Goal: Task Accomplishment & Management: Complete application form

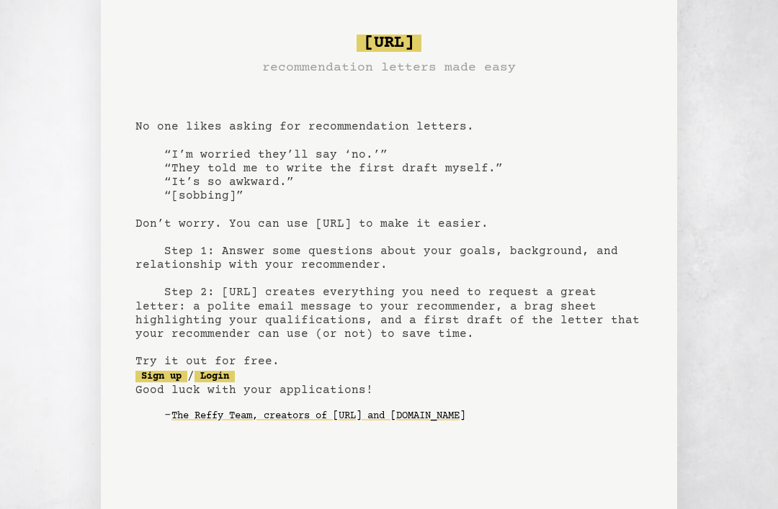
scroll to position [8, 0]
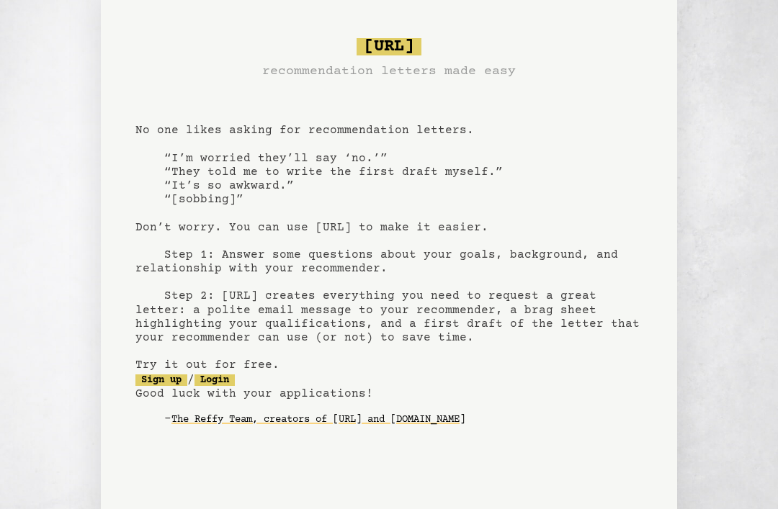
click at [167, 375] on link "Sign up" at bounding box center [161, 381] width 52 height 12
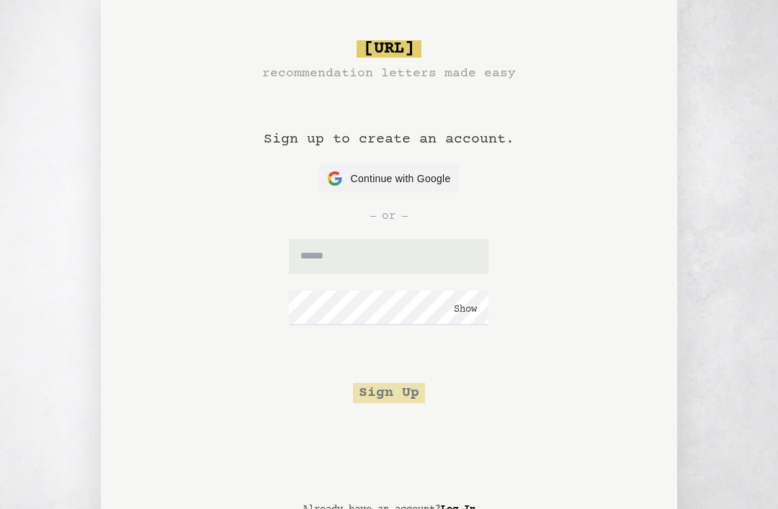
click at [422, 184] on span "Continue with Google" at bounding box center [401, 178] width 100 height 15
click at [446, 176] on span "Continue with Google" at bounding box center [401, 178] width 100 height 15
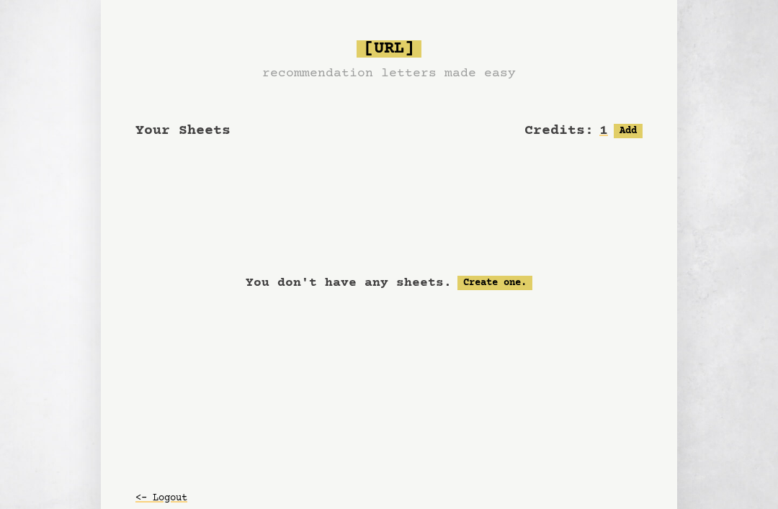
click at [505, 279] on link "Create one." at bounding box center [494, 283] width 75 height 14
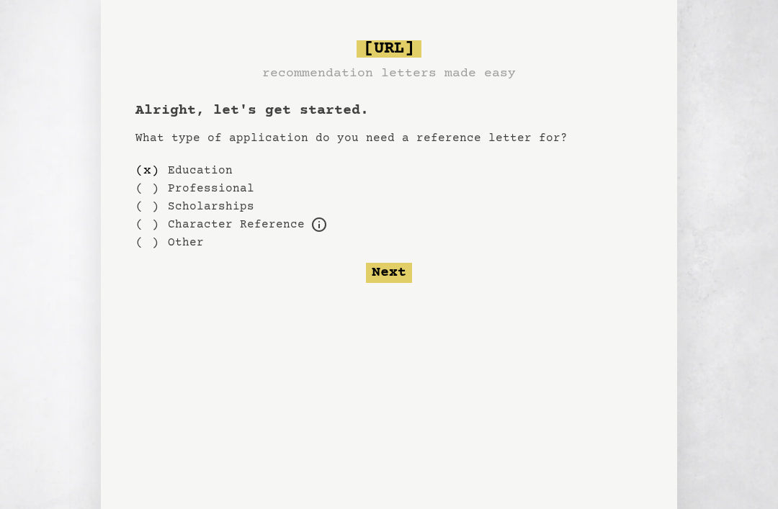
click at [392, 275] on button "Next" at bounding box center [389, 273] width 46 height 20
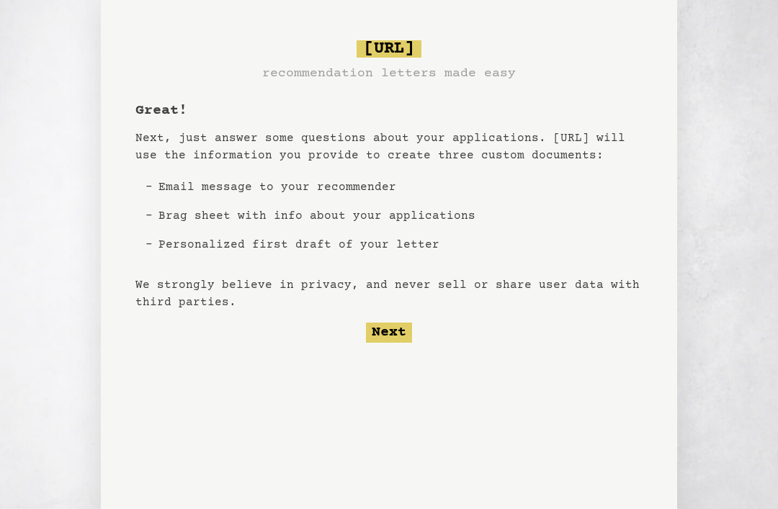
click at [392, 327] on button "Next" at bounding box center [389, 333] width 46 height 20
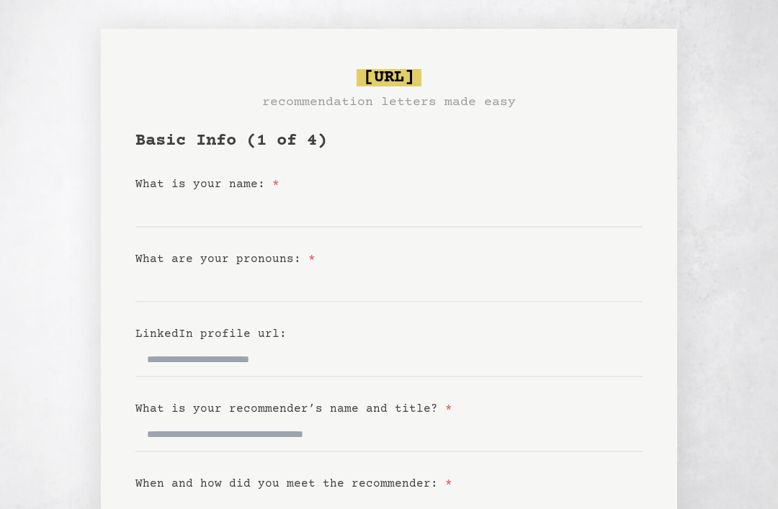
click at [524, 235] on form "Basic Info (1 of 4) What is your name: * What are your pronouns: * LinkedIn pro…" at bounding box center [388, 458] width 507 height 657
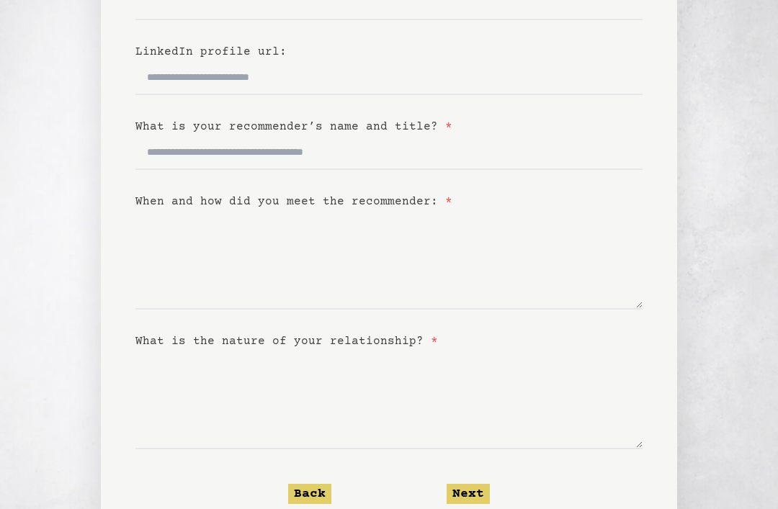
scroll to position [277, 0]
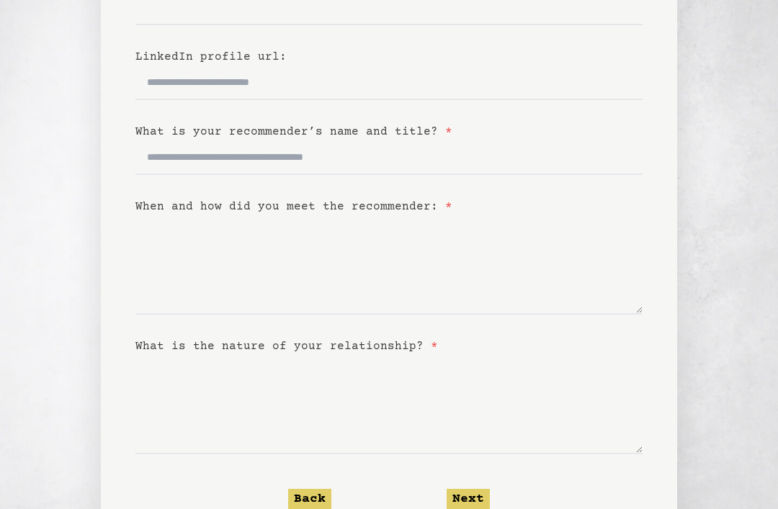
click at [475, 500] on button "Next" at bounding box center [468, 499] width 43 height 20
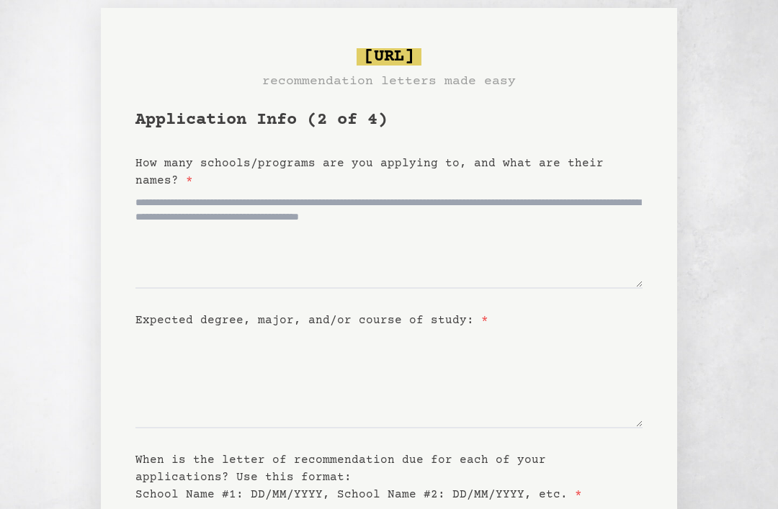
scroll to position [0, 0]
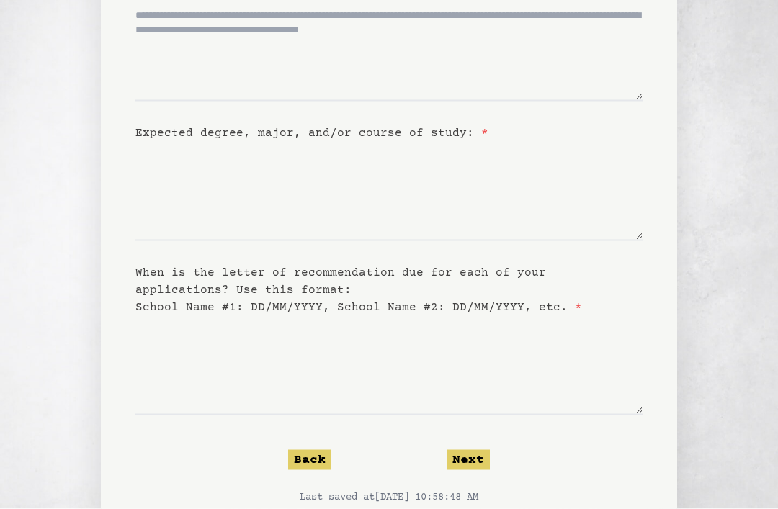
click at [470, 453] on button "Next" at bounding box center [468, 460] width 43 height 20
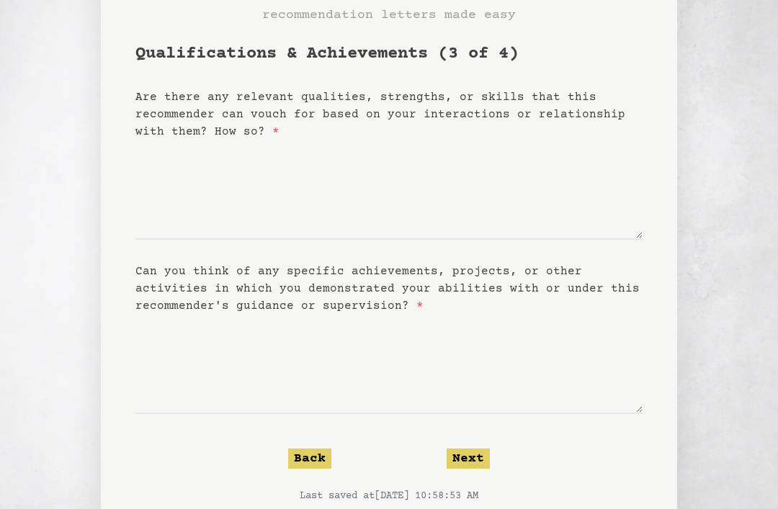
click at [485, 456] on button "Next" at bounding box center [468, 459] width 43 height 20
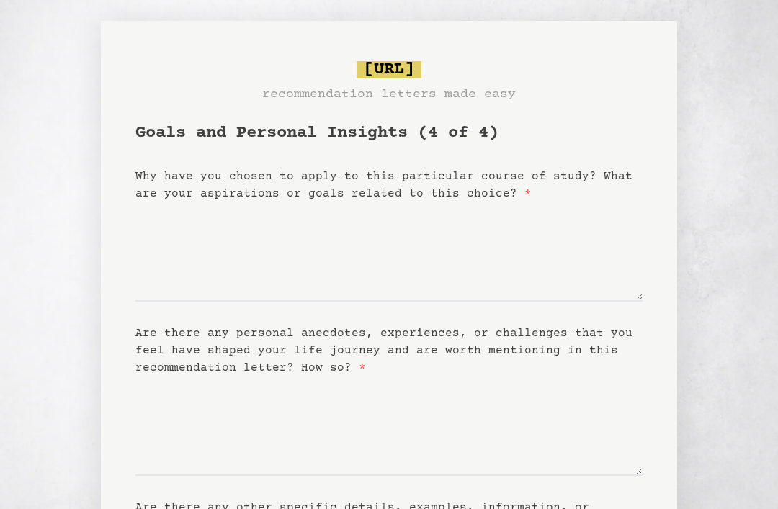
scroll to position [0, 0]
